Goal: Task Accomplishment & Management: Complete application form

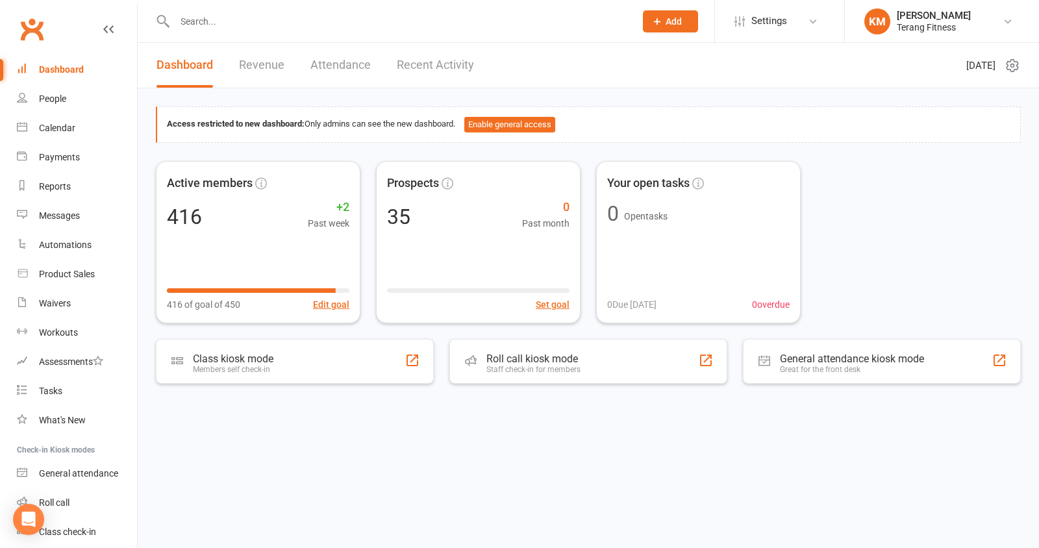
click at [226, 29] on input "text" at bounding box center [398, 21] width 455 height 18
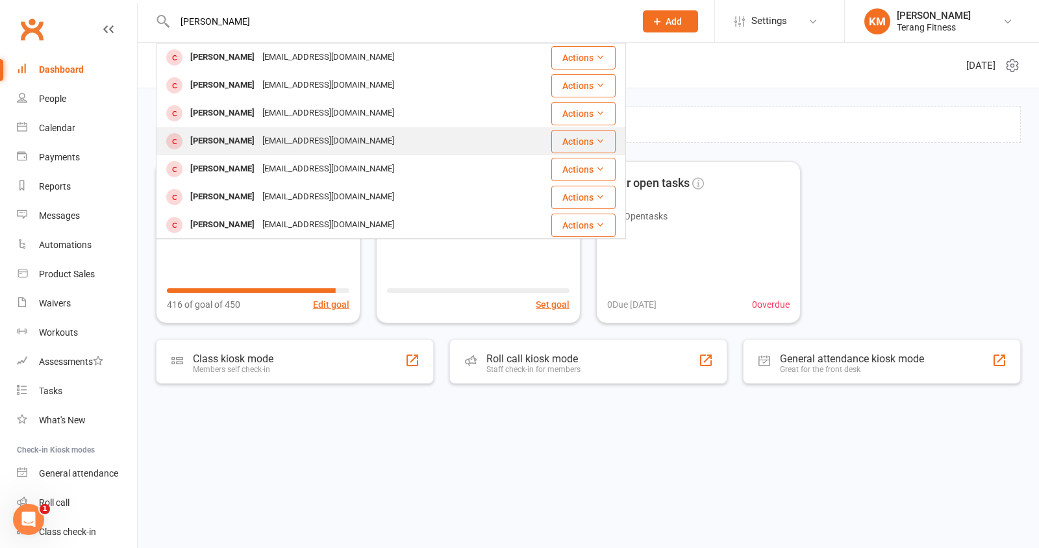
type input "[PERSON_NAME]"
click at [243, 144] on div "[PERSON_NAME]" at bounding box center [222, 141] width 72 height 19
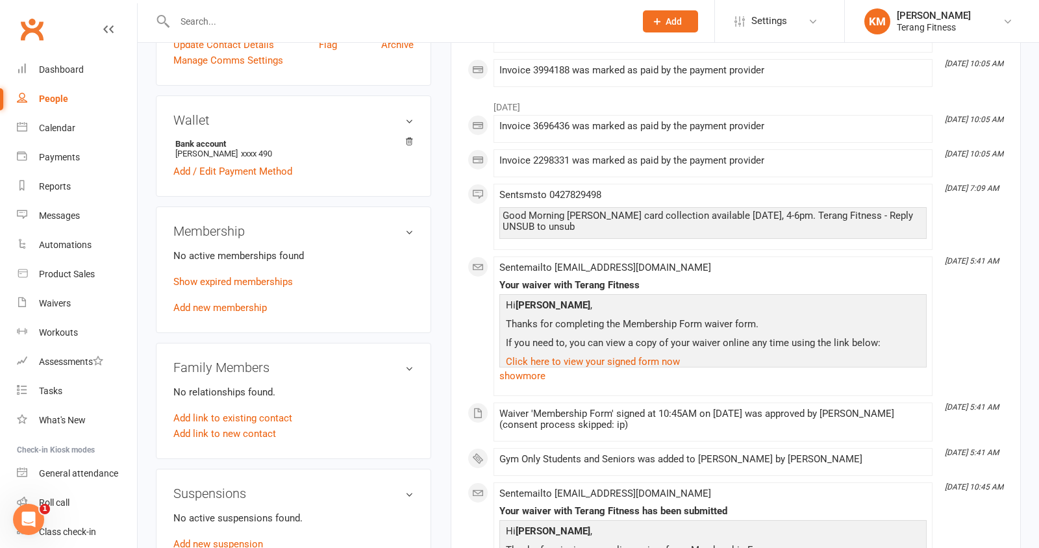
scroll to position [340, 0]
click at [240, 302] on link "Add new membership" at bounding box center [220, 307] width 94 height 12
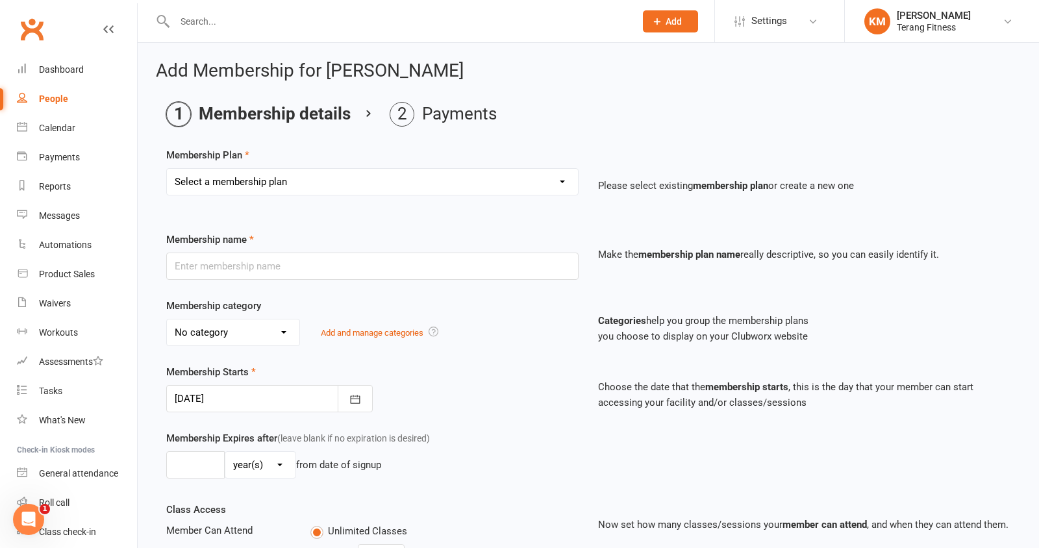
click at [272, 171] on select "Select a membership plan Create new Membership Plan Gym only Gym Only Co-op Mem…" at bounding box center [372, 182] width 411 height 26
select select "3"
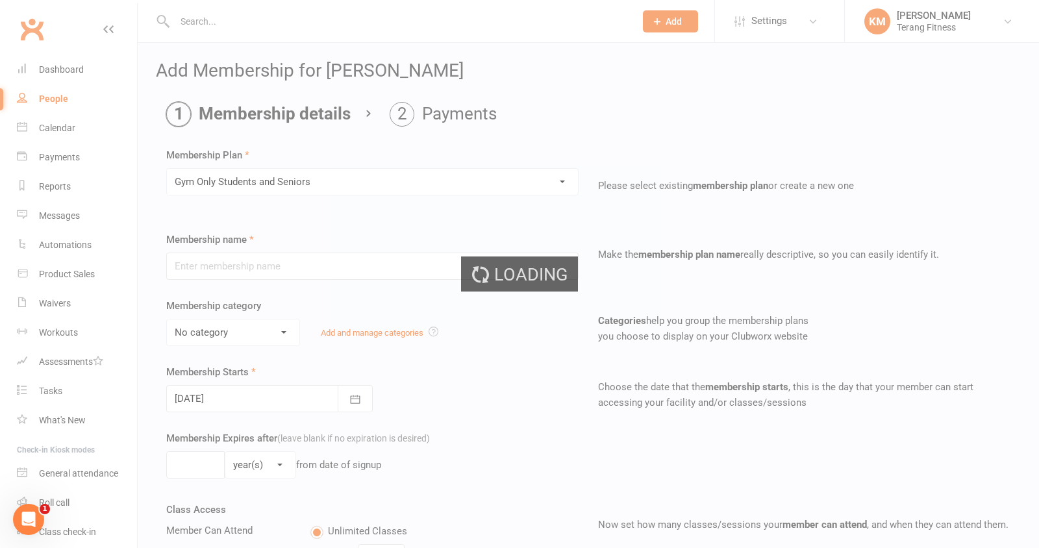
type input "Gym Only Students and Seniors"
select select "5"
type input "0"
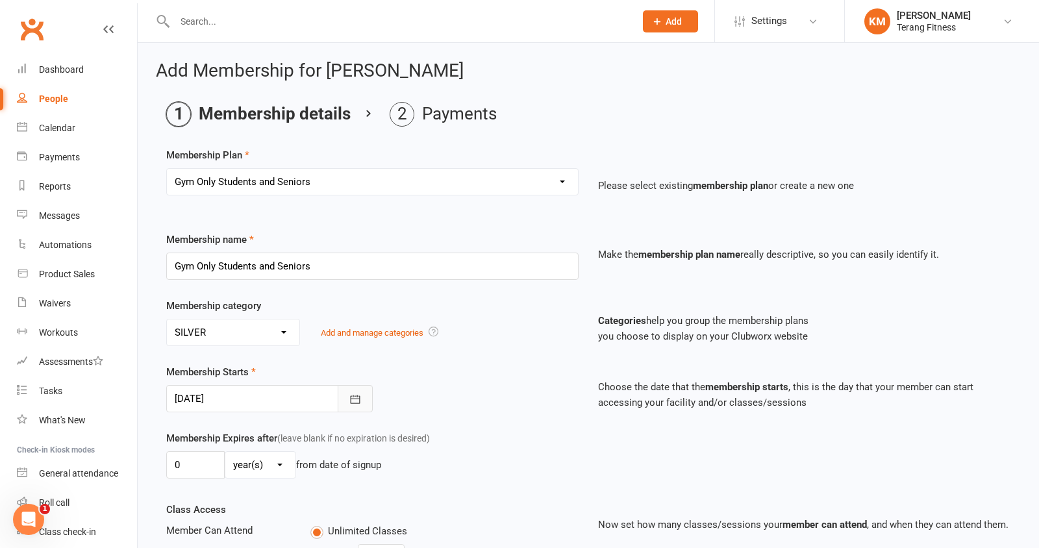
click at [355, 397] on icon "button" at bounding box center [355, 399] width 13 height 13
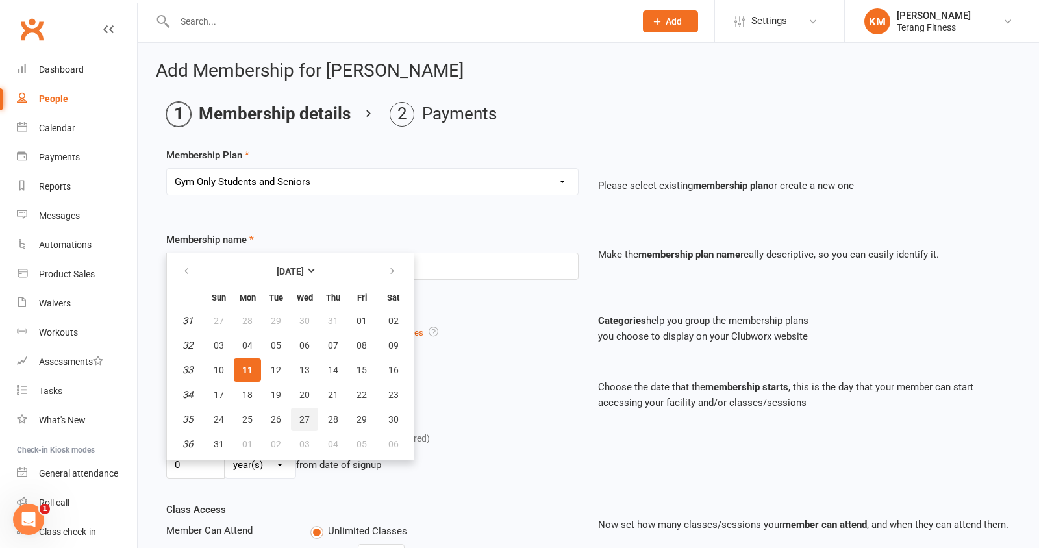
click at [302, 414] on span "27" at bounding box center [304, 419] width 10 height 10
type input "[DATE]"
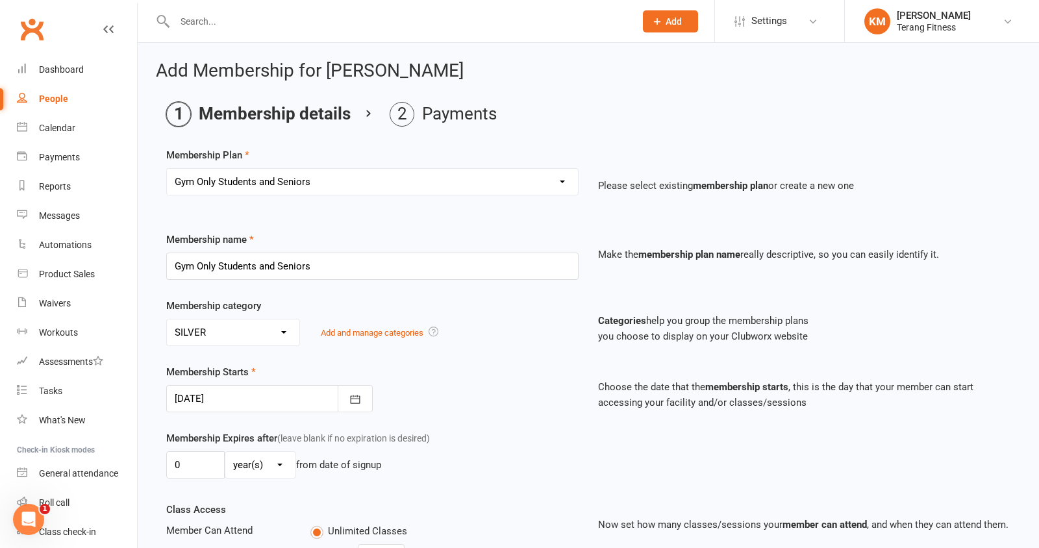
scroll to position [272, 0]
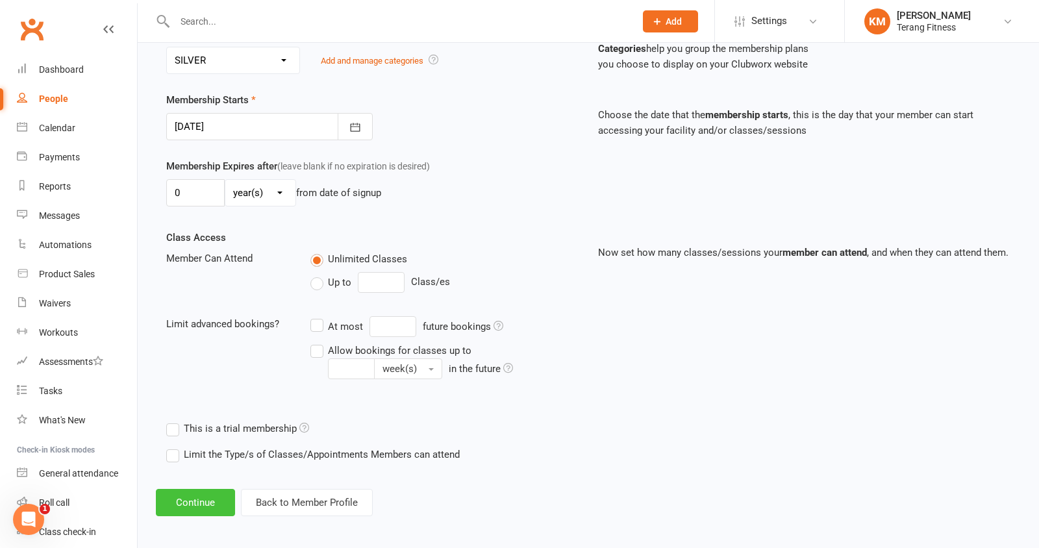
click at [194, 495] on button "Continue" at bounding box center [195, 502] width 79 height 27
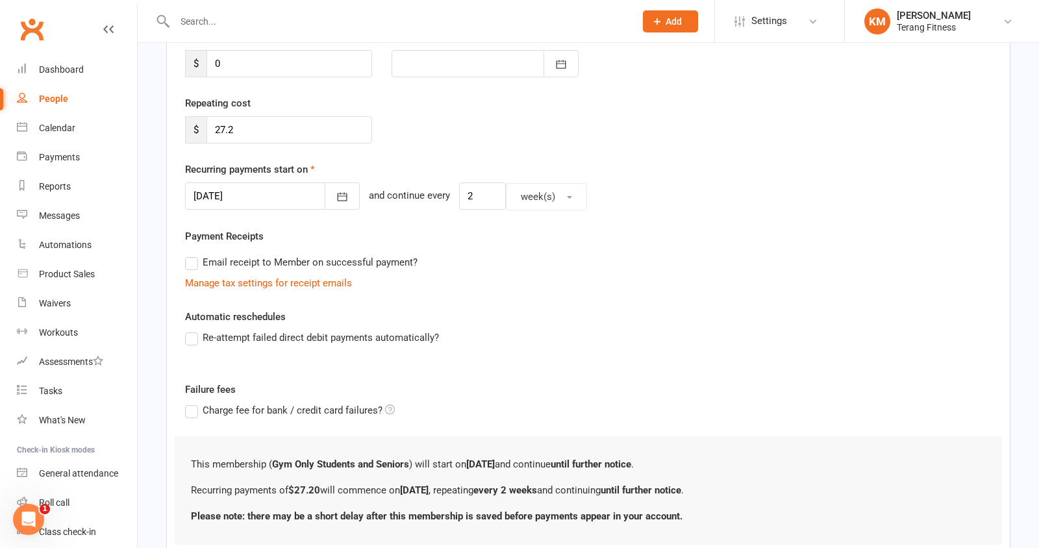
scroll to position [288, 0]
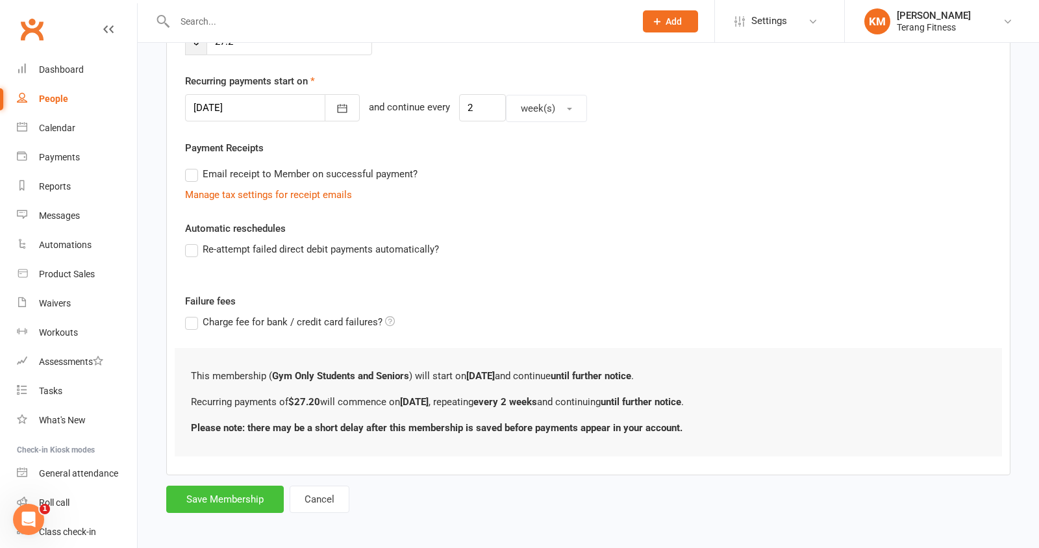
click at [194, 495] on button "Save Membership" at bounding box center [225, 499] width 118 height 27
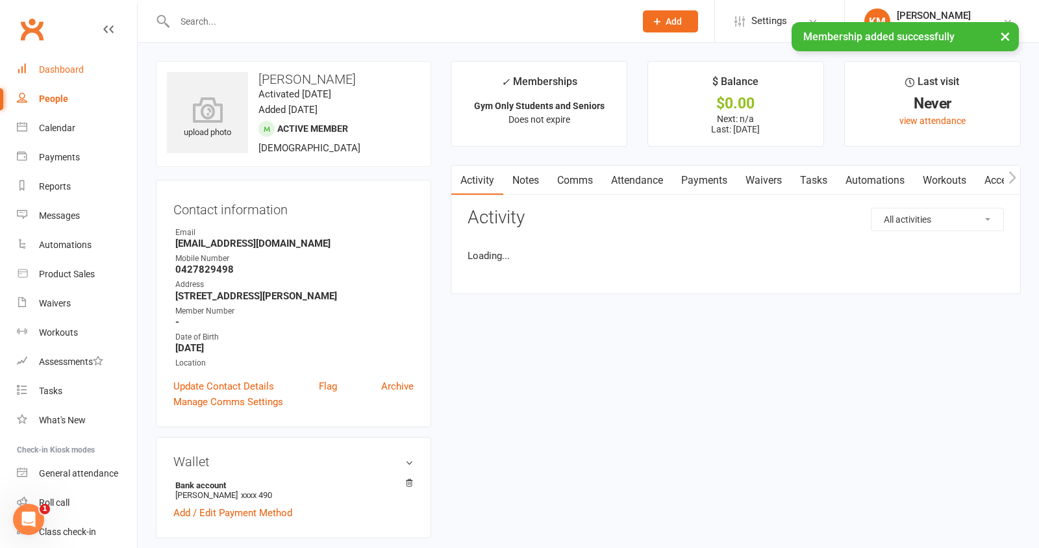
click at [64, 71] on div "Dashboard" at bounding box center [61, 69] width 45 height 10
